Goal: Find specific page/section: Find specific page/section

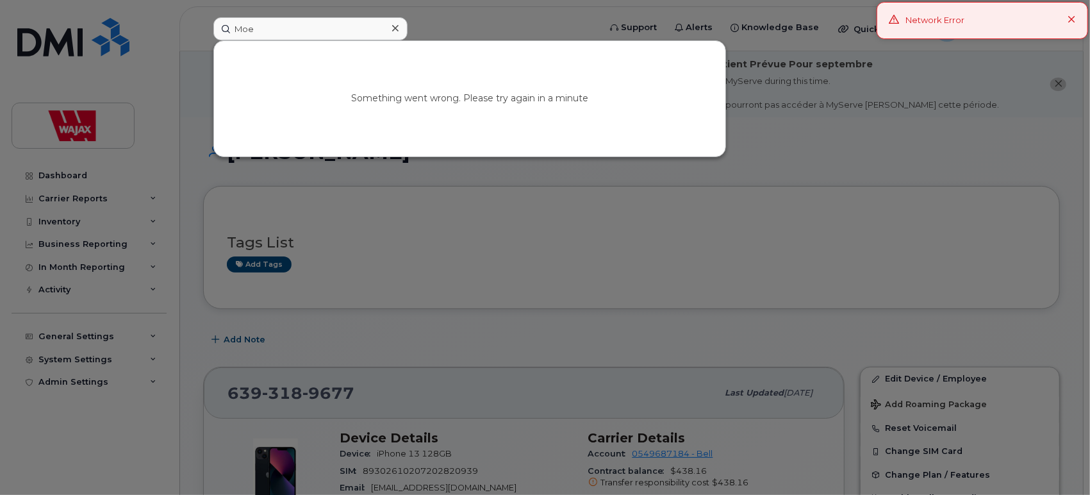
type input "Moe"
click at [390, 29] on div at bounding box center [395, 28] width 19 height 19
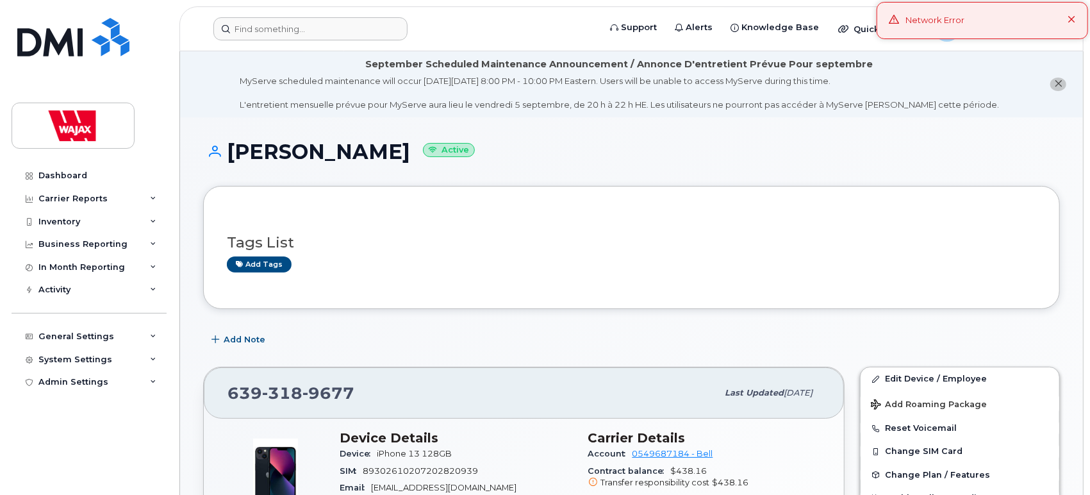
click at [1072, 22] on icon at bounding box center [1072, 20] width 8 height 8
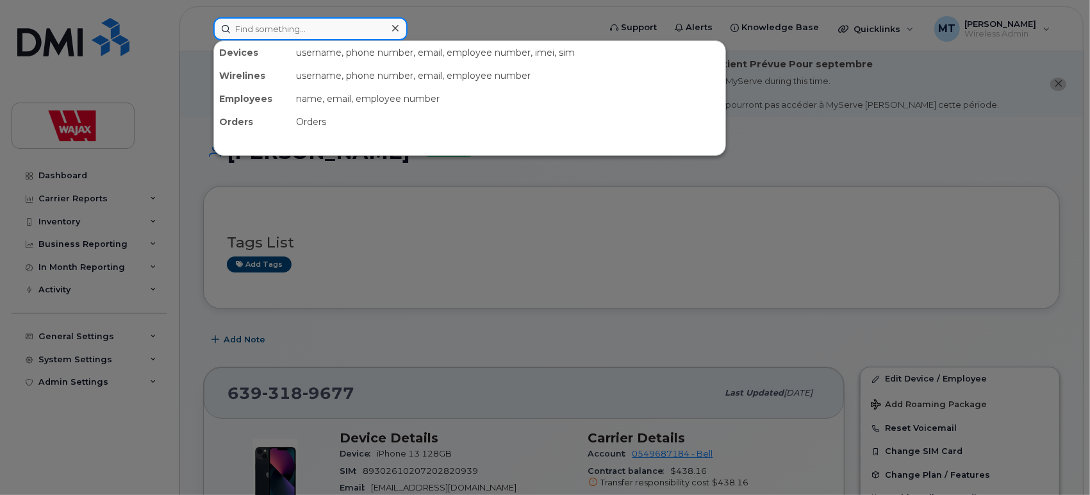
click at [339, 21] on input at bounding box center [310, 28] width 194 height 23
